Goal: Task Accomplishment & Management: Manage account settings

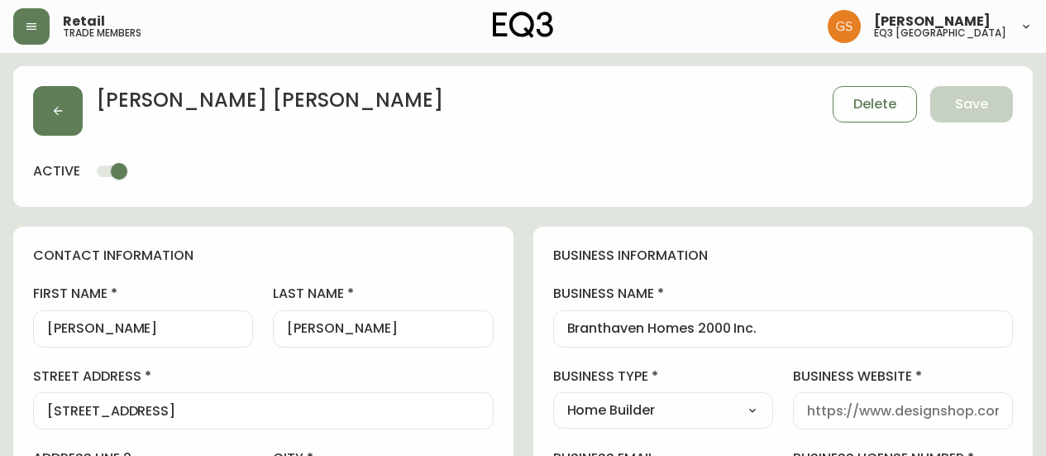
select select "ON"
select select "CA"
select select "CA_EN"
select select "Other"
select select "Home Builder"
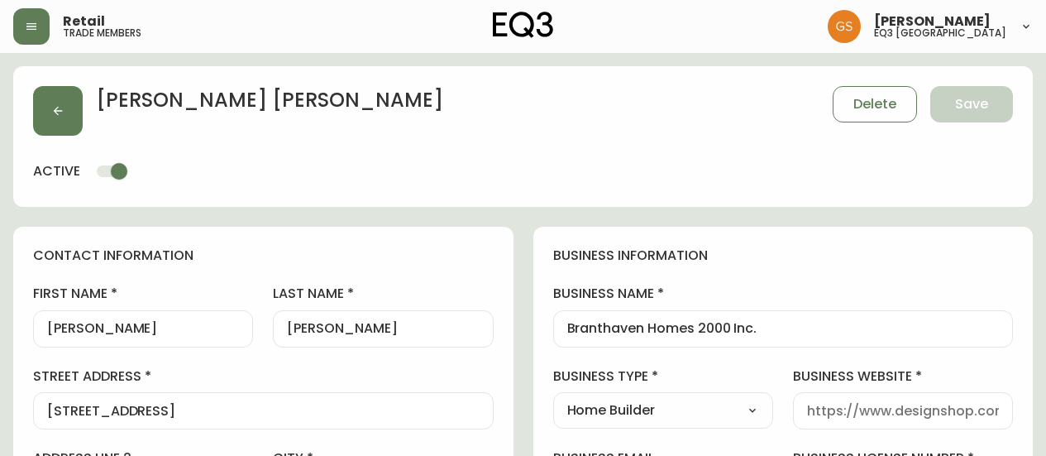
select select "cjw10z96q005b6gs00r6w7pwt"
select select "false"
click at [45, 32] on button "button" at bounding box center [31, 26] width 36 height 36
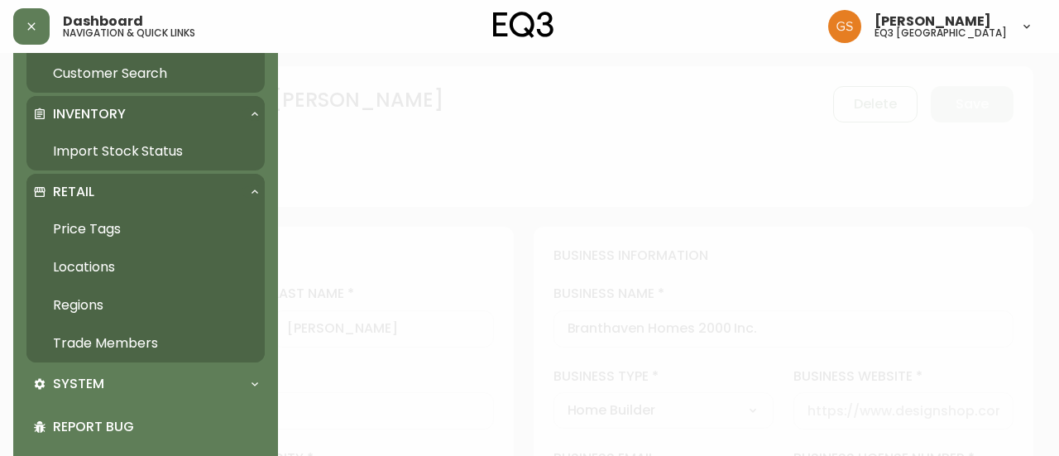
scroll to position [165, 0]
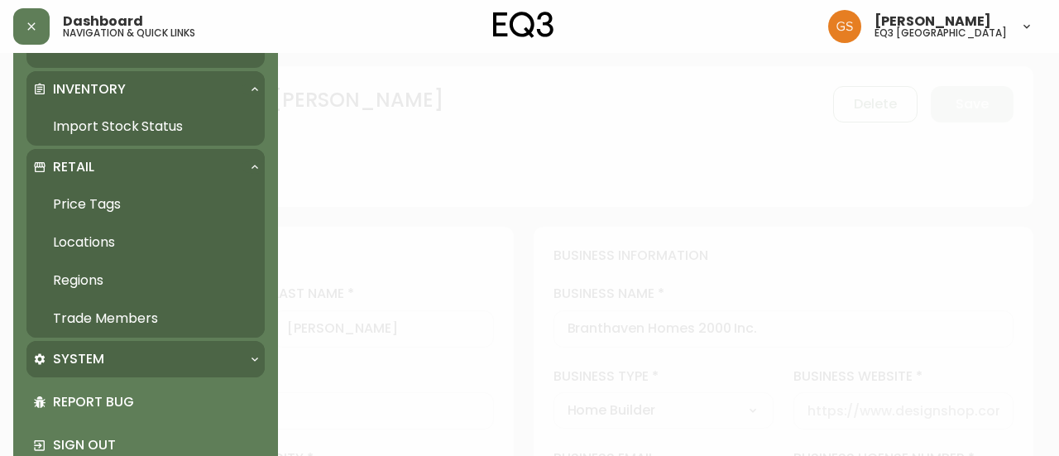
click at [148, 353] on div "System" at bounding box center [137, 359] width 208 height 18
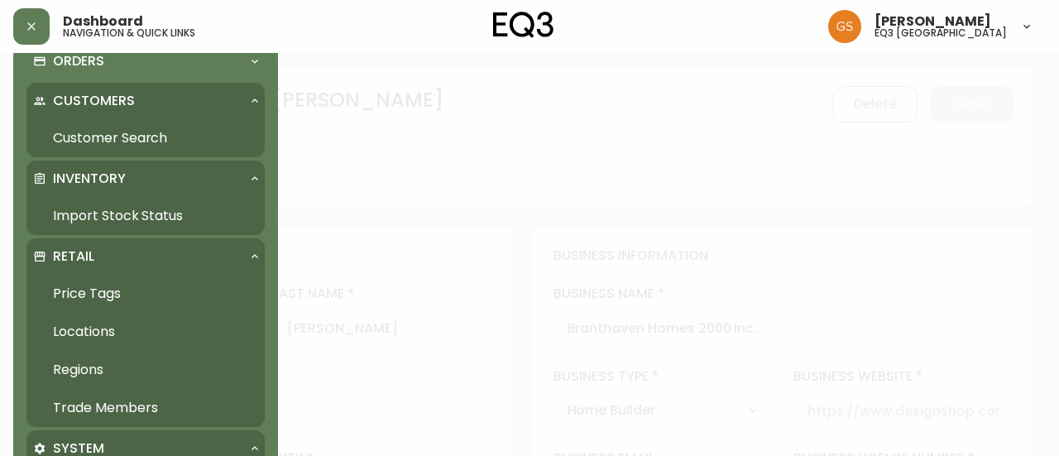
scroll to position [0, 0]
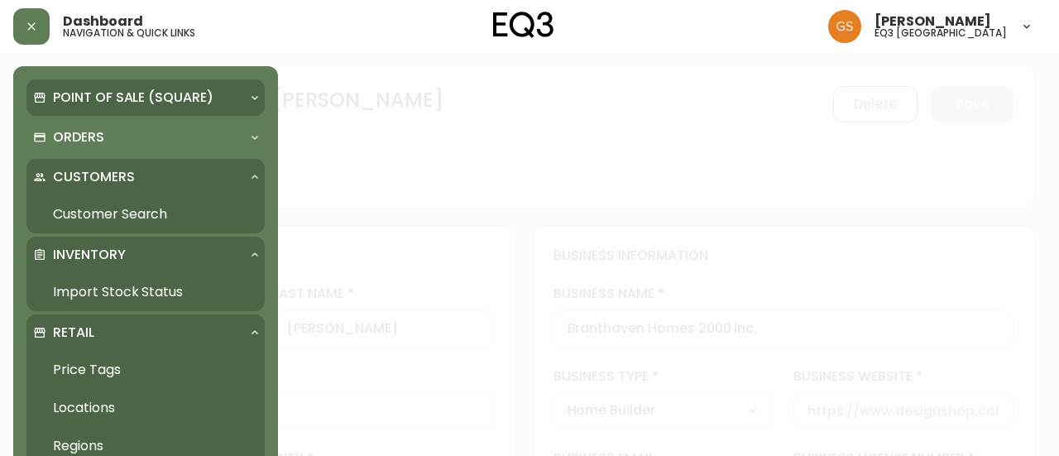
click at [141, 103] on p "Point of Sale (Square)" at bounding box center [133, 98] width 160 height 18
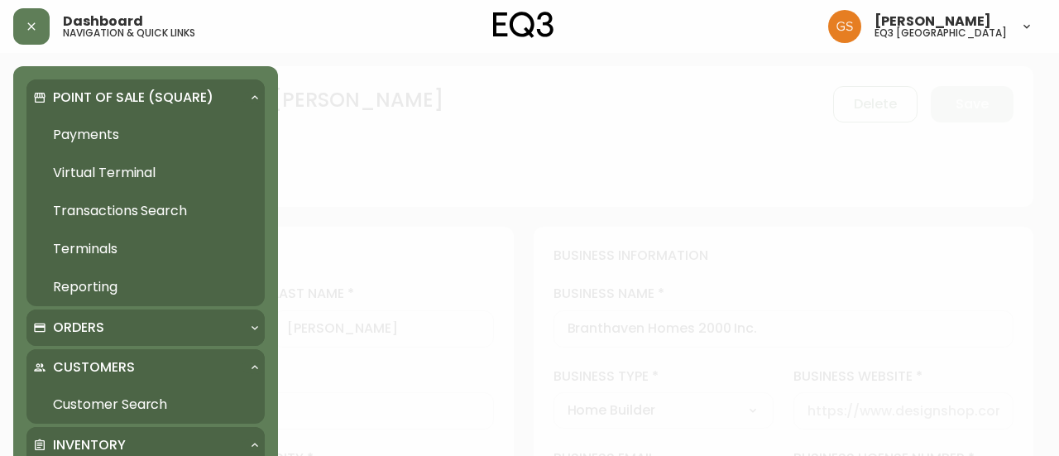
click at [193, 326] on div "Orders" at bounding box center [137, 327] width 208 height 18
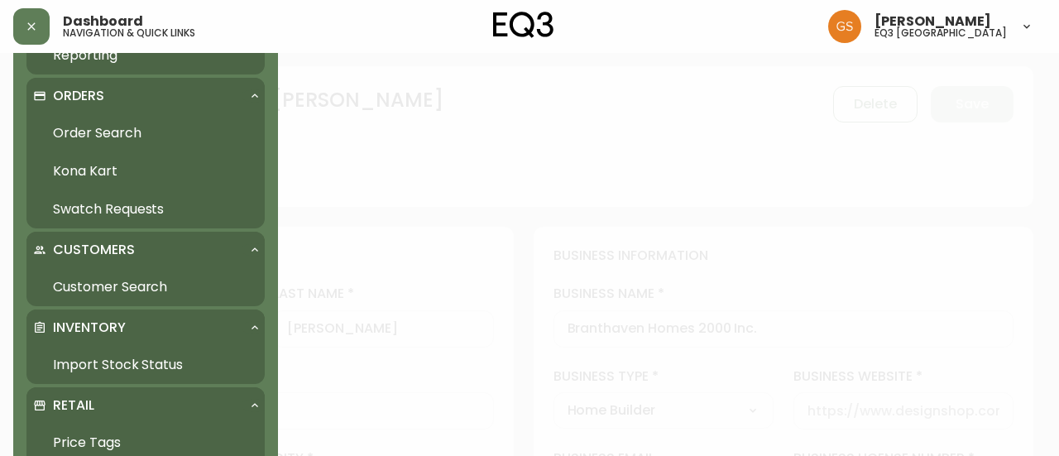
scroll to position [248, 0]
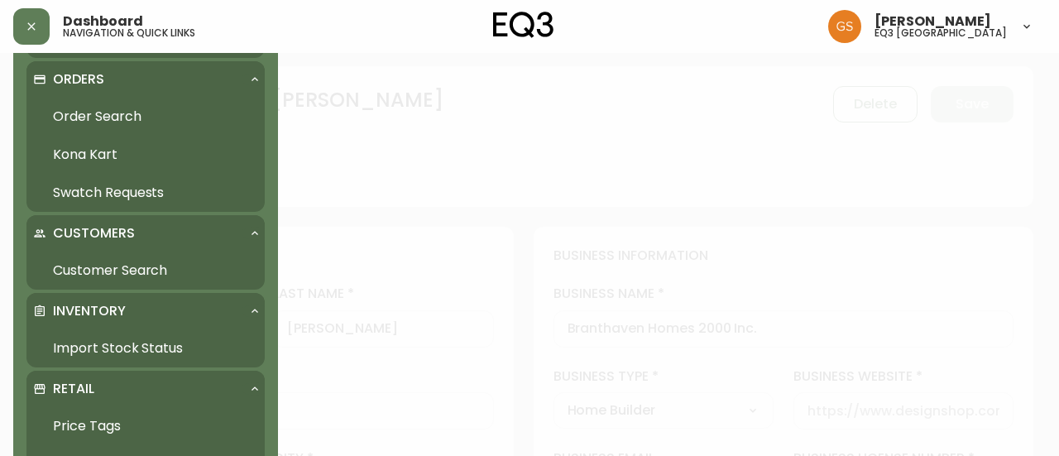
click at [208, 235] on div "Customers" at bounding box center [137, 233] width 208 height 18
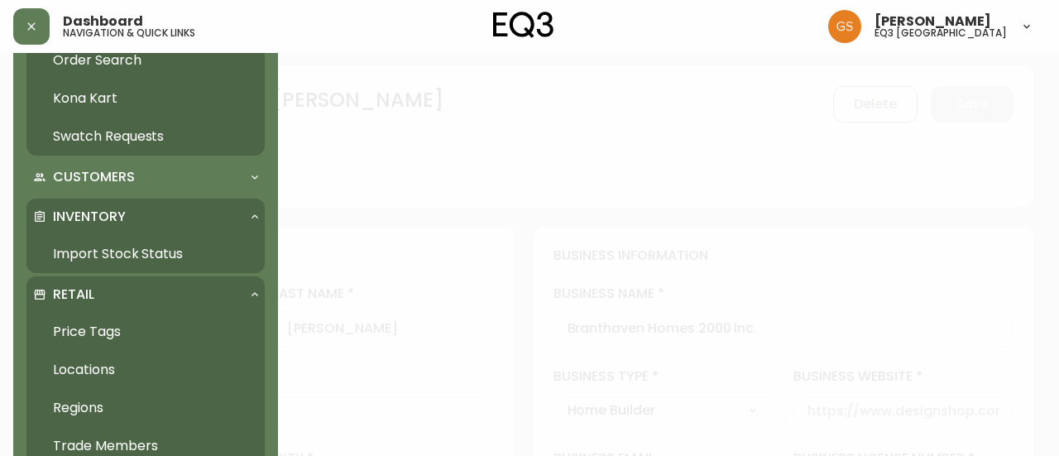
scroll to position [331, 0]
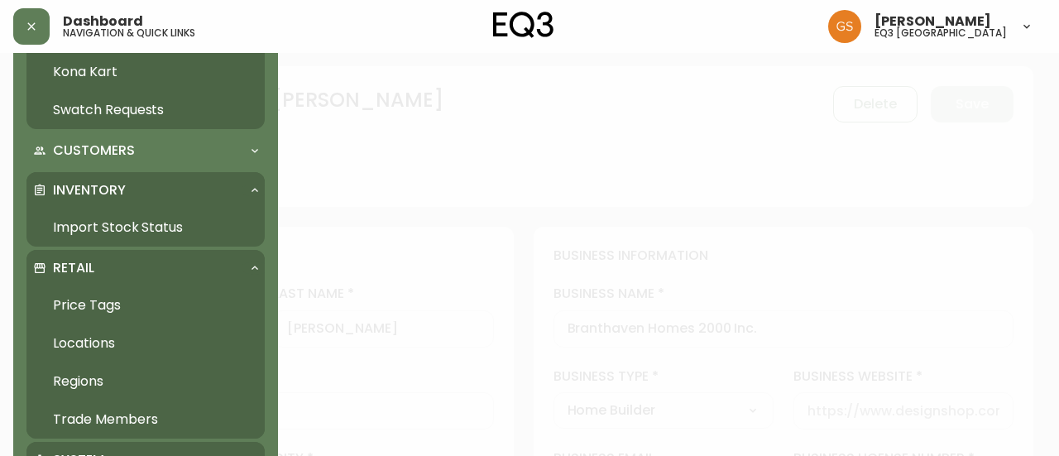
click at [169, 228] on link "Import Stock Status" at bounding box center [145, 227] width 238 height 38
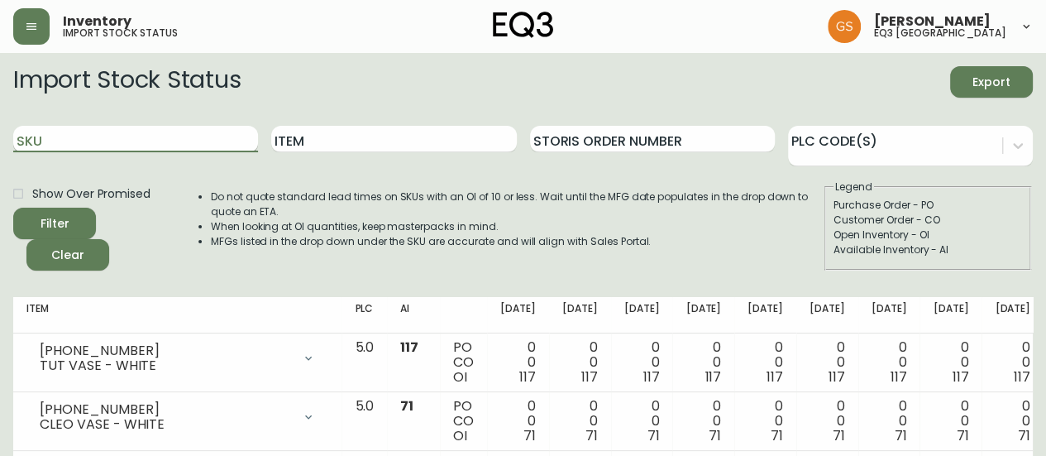
click at [172, 135] on input "SKU" at bounding box center [135, 139] width 245 height 26
paste input "3020-134-13-B"
type input "3020-134-13-B"
click at [13, 208] on button "Filter" at bounding box center [54, 223] width 83 height 31
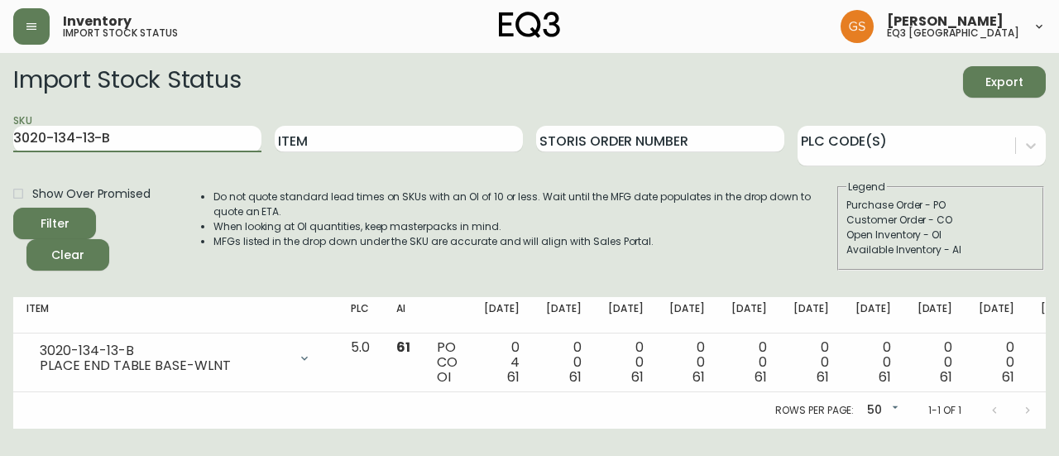
drag, startPoint x: 111, startPoint y: 132, endPoint x: 0, endPoint y: 135, distance: 110.9
click at [0, 135] on main "Import Stock Status Export SKU 3020-134-13-B Item Storis Order Number PLC Code(…" at bounding box center [529, 241] width 1059 height 376
paste input "3020-136-0-A"
type input "3020-136-0-A"
click at [13, 208] on button "Filter" at bounding box center [54, 223] width 83 height 31
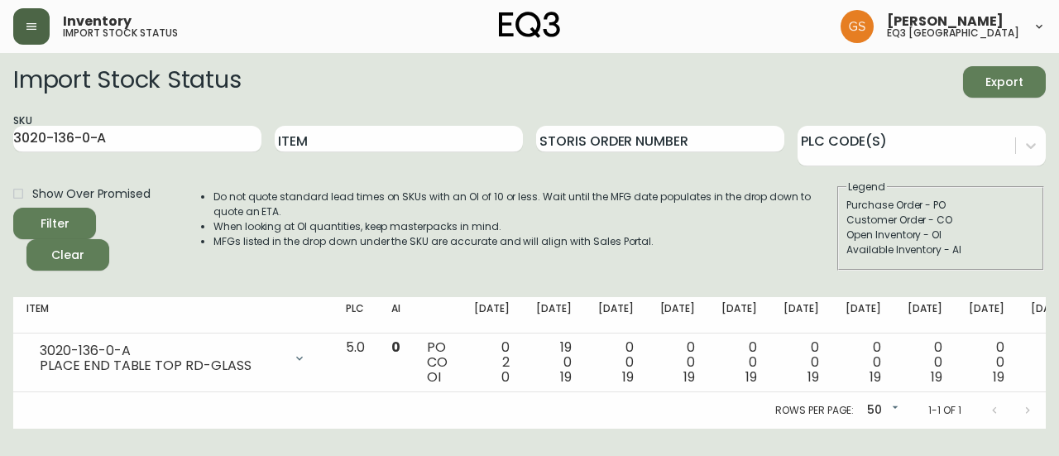
click at [36, 29] on icon "button" at bounding box center [31, 26] width 13 height 13
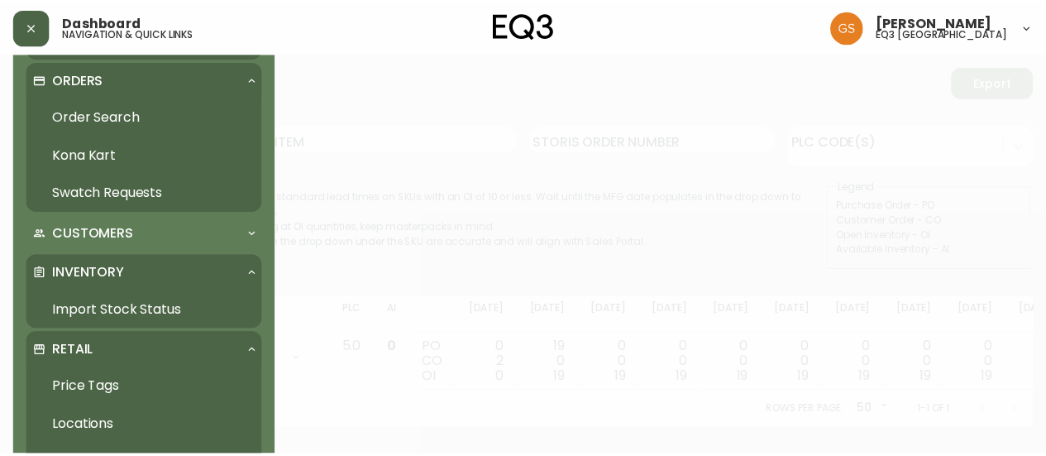
scroll to position [414, 0]
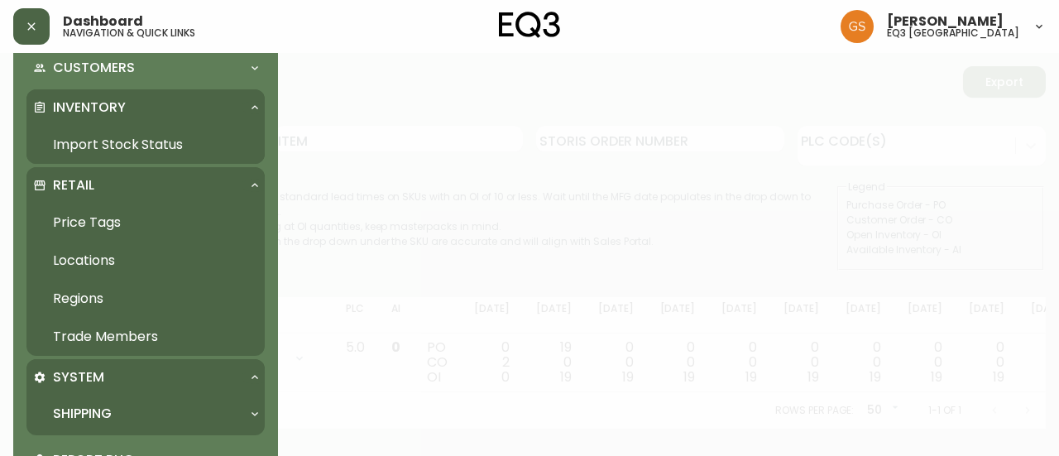
click at [141, 334] on link "Trade Members" at bounding box center [145, 337] width 238 height 38
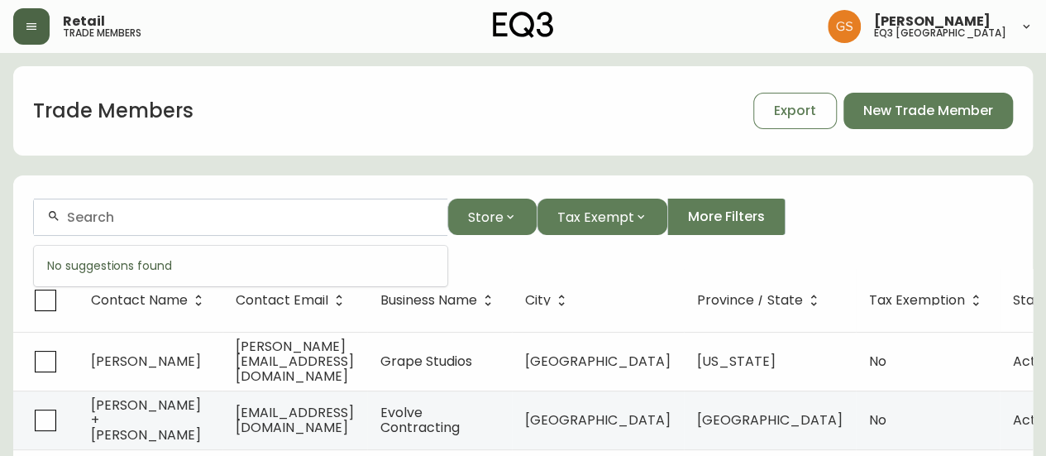
click at [251, 214] on input "text" at bounding box center [250, 217] width 367 height 16
paste input "[PERSON_NAME][EMAIL_ADDRESS][DOMAIN_NAME]"
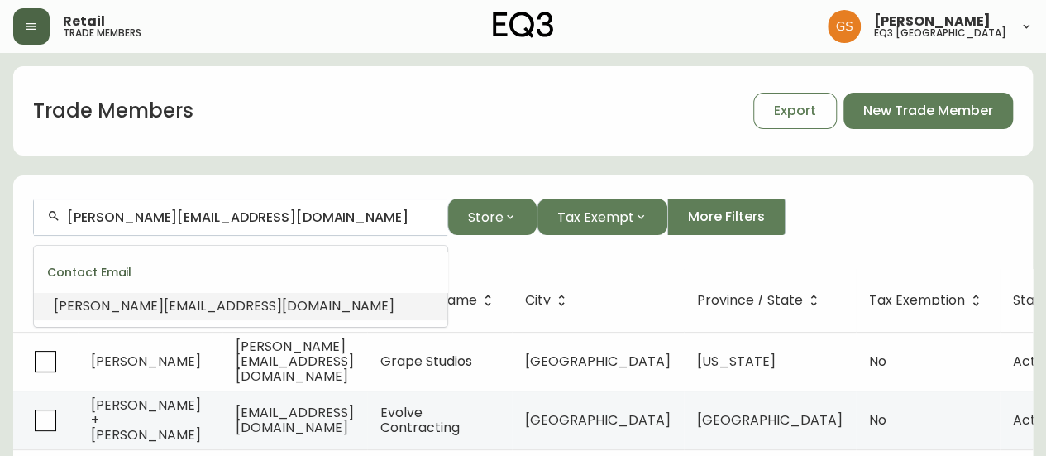
click at [361, 301] on li "[PERSON_NAME][EMAIL_ADDRESS][DOMAIN_NAME]" at bounding box center [241, 306] width 414 height 28
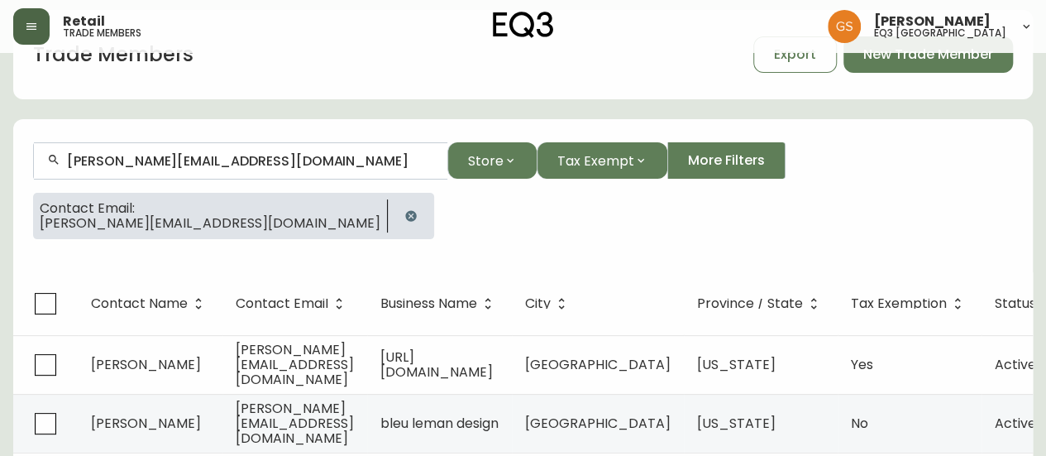
scroll to position [83, 0]
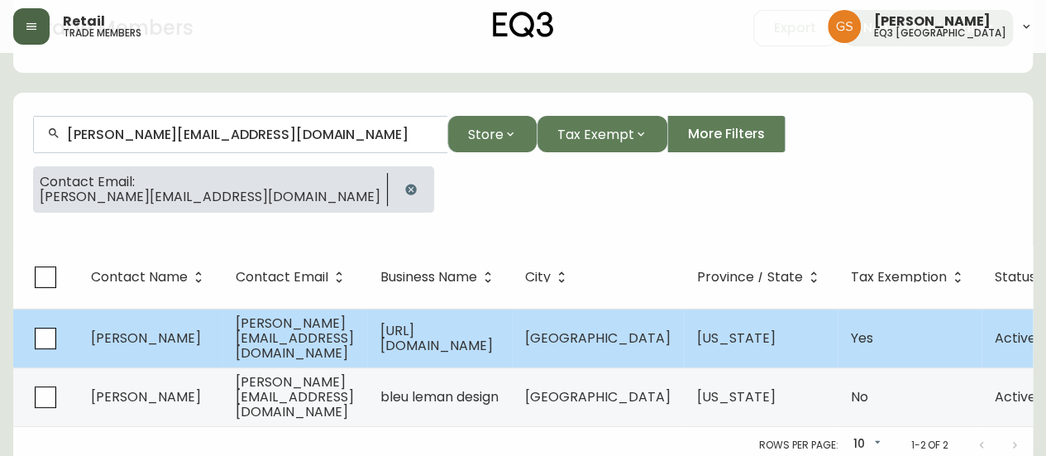
type input "[PERSON_NAME][EMAIL_ADDRESS][DOMAIN_NAME]"
click at [169, 340] on span "[PERSON_NAME]" at bounding box center [146, 337] width 110 height 19
select select "CA"
select select "US"
select select "US_EN"
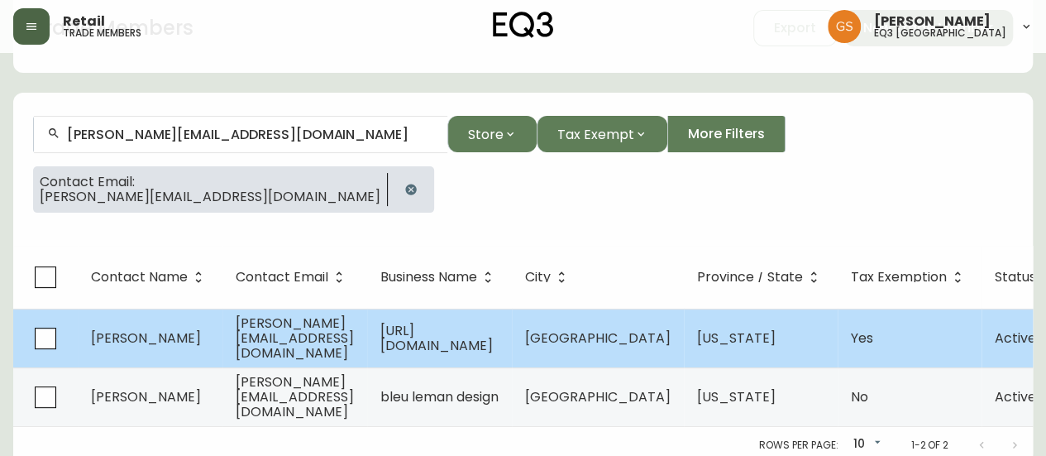
select select "Social Media"
select select "Interior Designer"
select select "true"
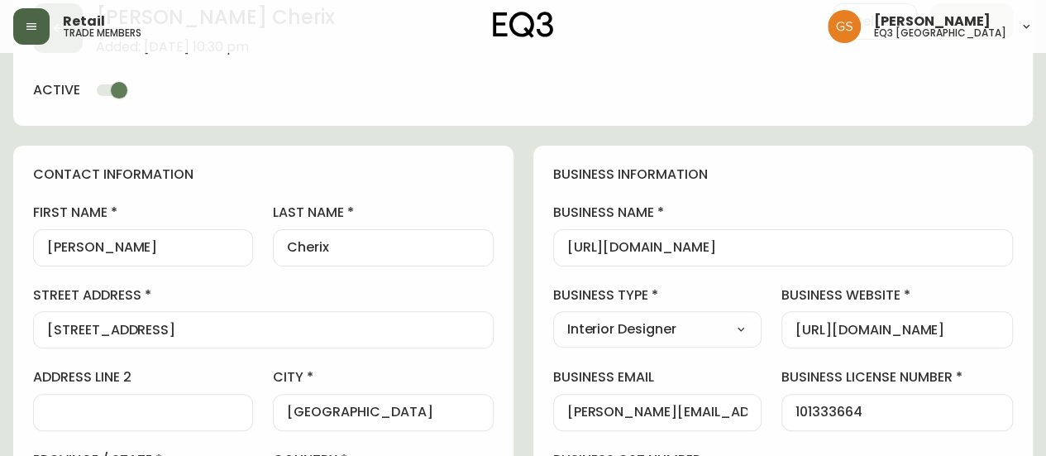
type input "EQ3 US Trade - [GEOGRAPHIC_DATA]"
select select "cm48zha2033ze0170ss7kujjb"
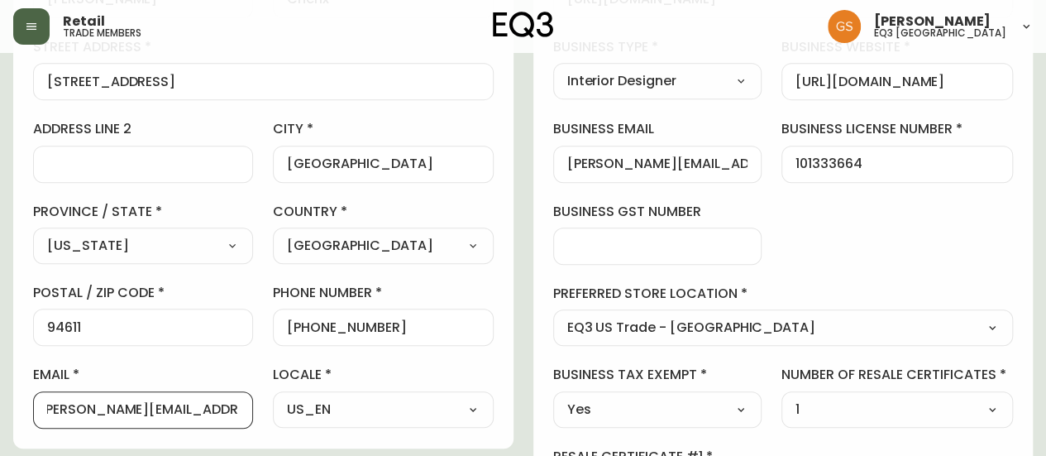
scroll to position [0, 8]
drag, startPoint x: 48, startPoint y: 409, endPoint x: 275, endPoint y: 409, distance: 227.5
click at [275, 409] on div "first name [PERSON_NAME] last name [GEOGRAPHIC_DATA] address [GEOGRAPHIC_DATA] …" at bounding box center [263, 191] width 461 height 472
